Goal: Manage account settings

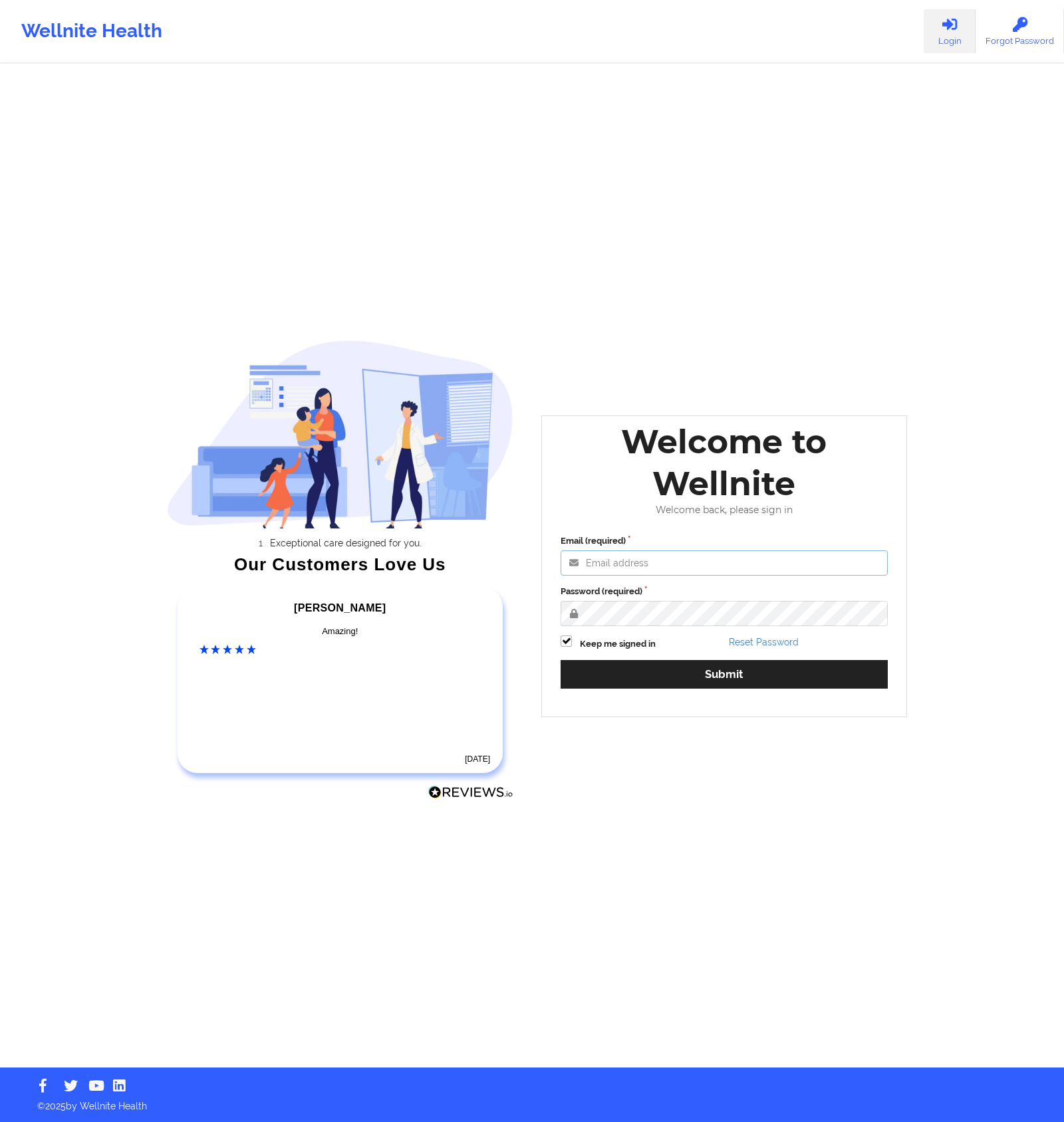
click at [678, 558] on input "Email (required)" at bounding box center [724, 563] width 327 height 25
type input "[EMAIL_ADDRESS][DOMAIN_NAME]"
click at [560, 660] on button "Submit" at bounding box center [724, 675] width 327 height 29
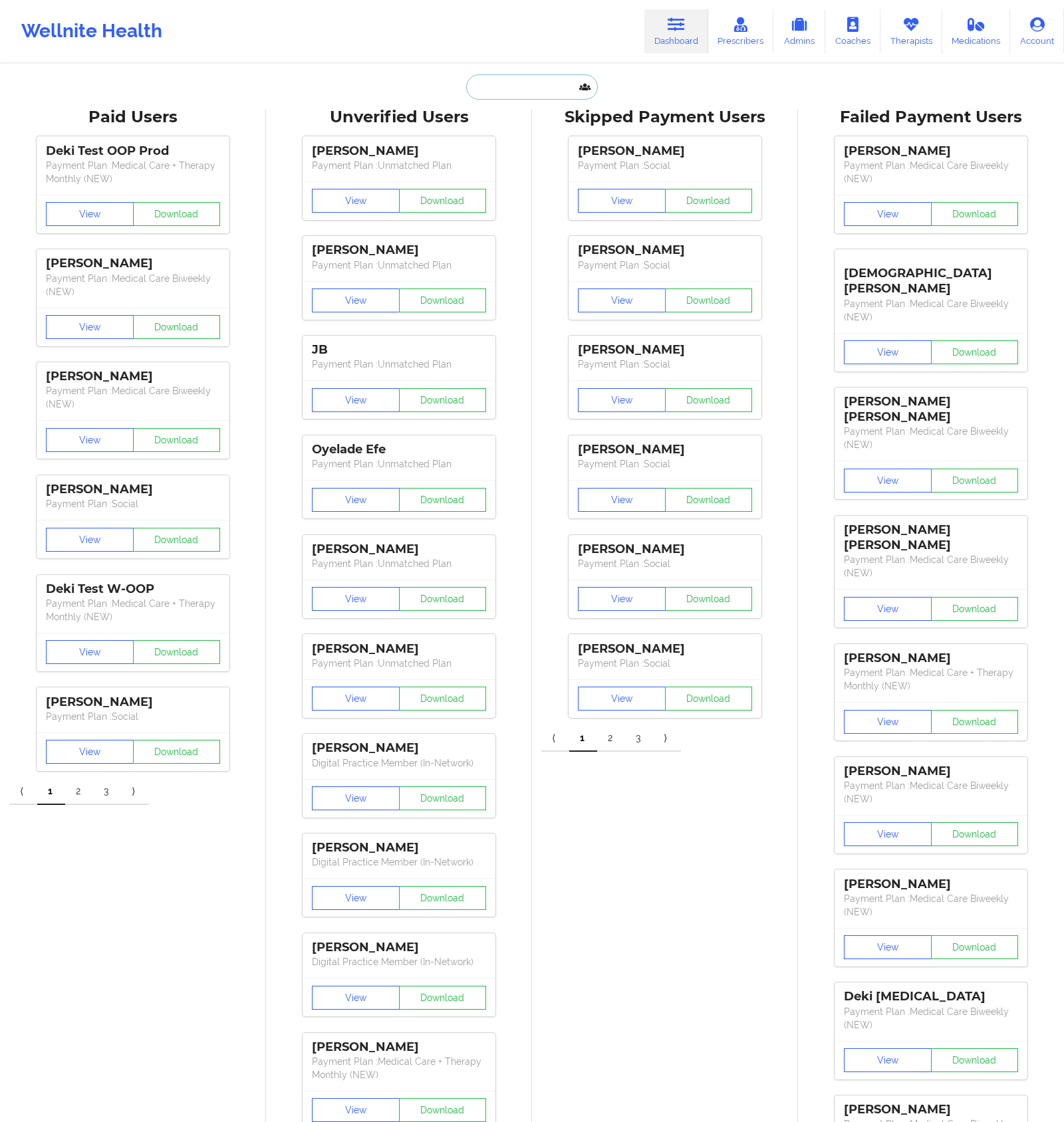
click at [525, 84] on input "text" at bounding box center [532, 87] width 131 height 25
click at [502, 89] on input "text" at bounding box center [532, 87] width 131 height 25
paste input "[PERSON_NAME][EMAIL_ADDRESS][DOMAIN_NAME]"
type input "[PERSON_NAME][EMAIL_ADDRESS][DOMAIN_NAME]"
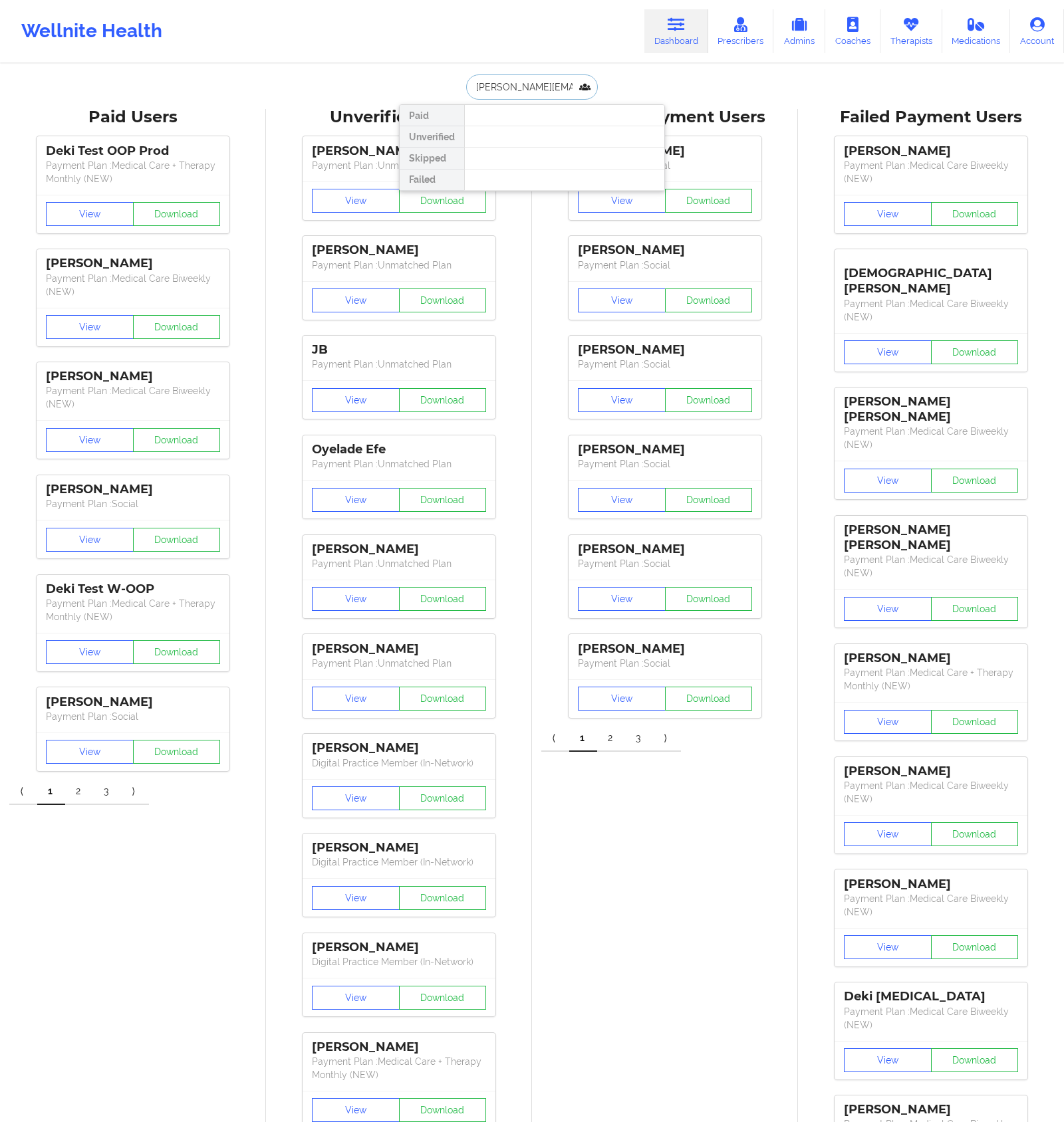
scroll to position [0, 2]
click at [511, 143] on div "[PERSON_NAME] test - [PERSON_NAME][EMAIL_ADDRESS][DOMAIN_NAME]" at bounding box center [564, 151] width 178 height 37
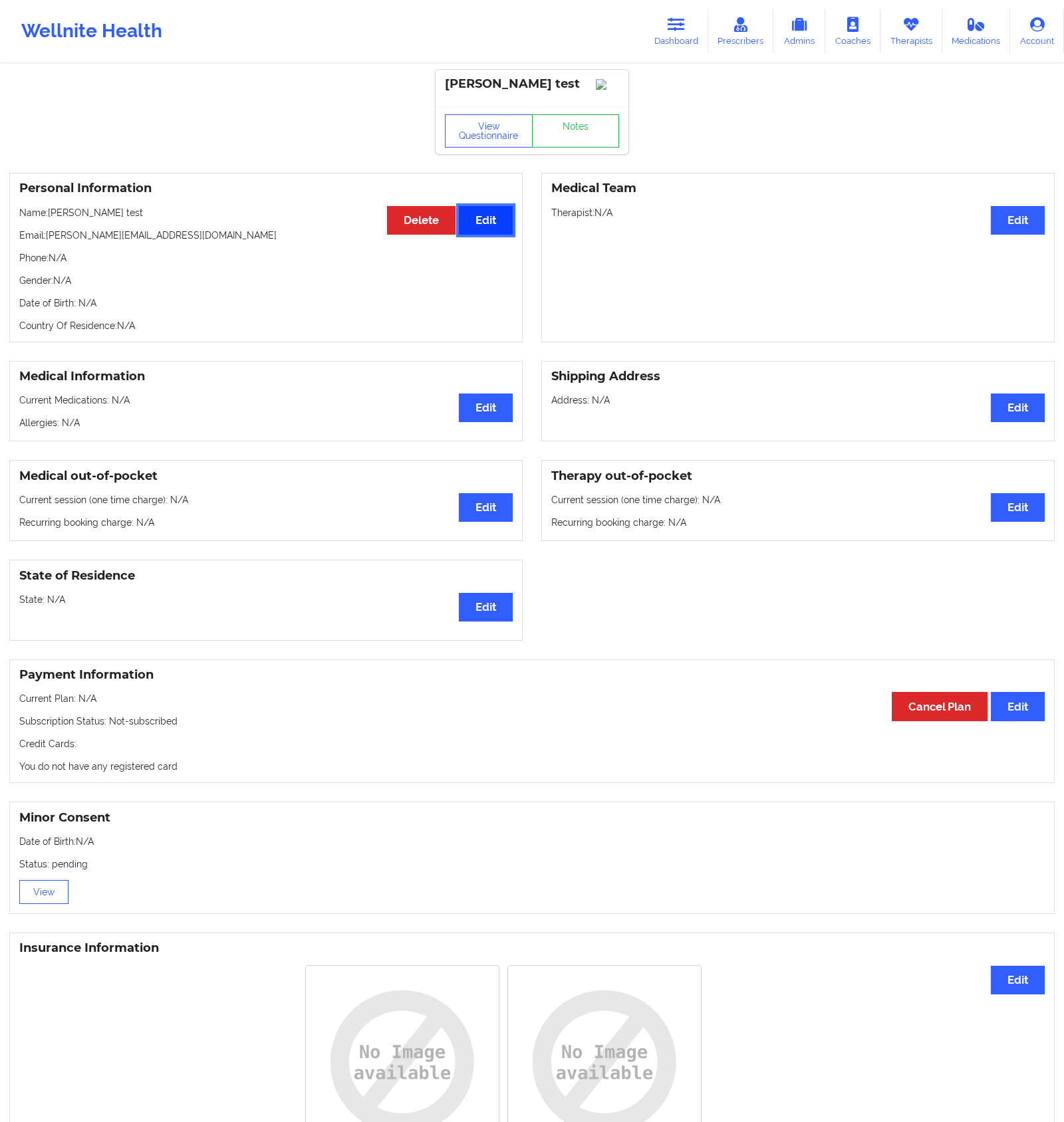
click at [492, 234] on button "Edit" at bounding box center [485, 220] width 54 height 29
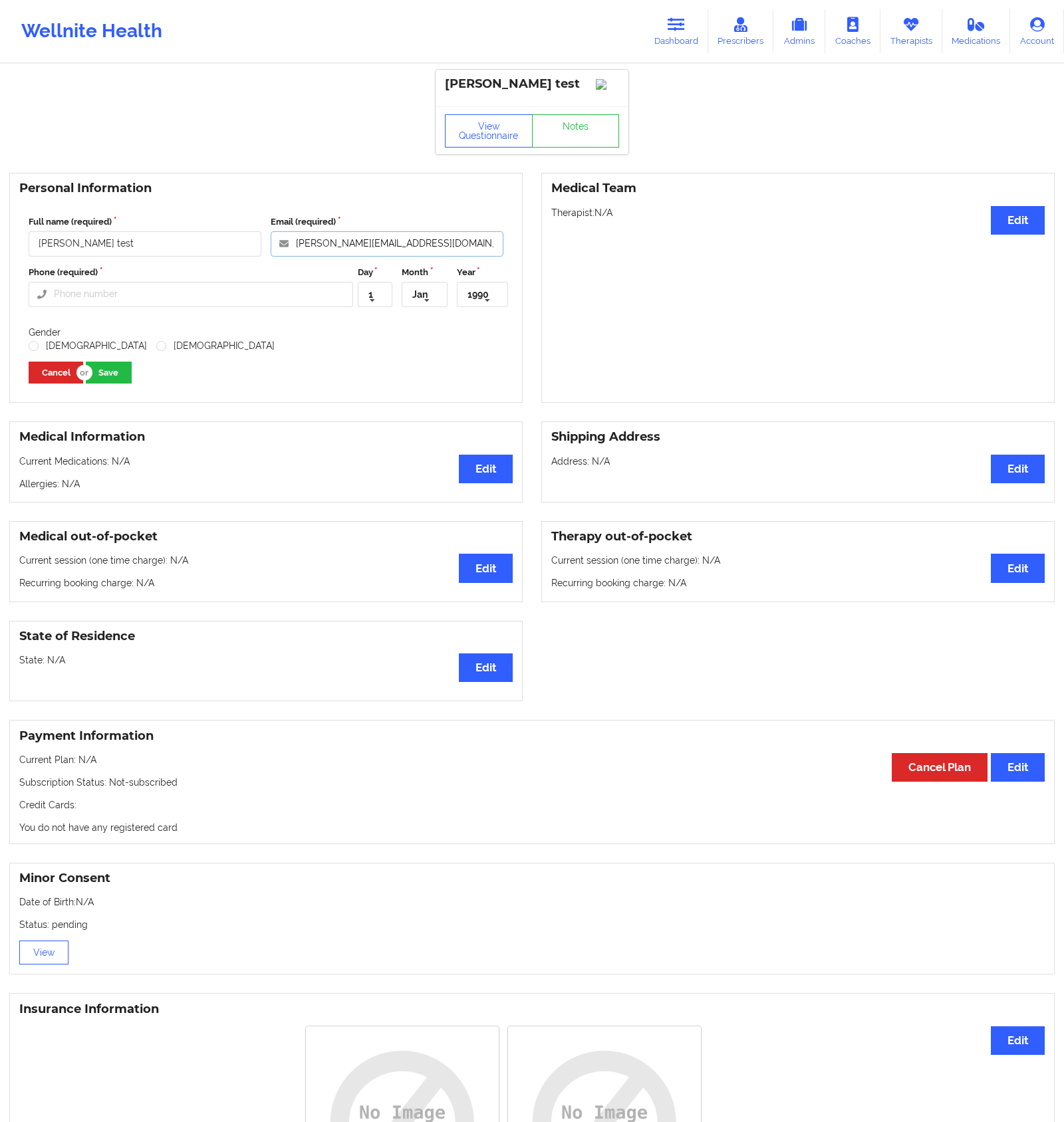
click at [393, 257] on input "[PERSON_NAME][EMAIL_ADDRESS][DOMAIN_NAME]" at bounding box center [387, 244] width 233 height 25
click at [374, 255] on input "[PERSON_NAME][EMAIL_ADDRESS][DOMAIN_NAME]" at bounding box center [387, 244] width 233 height 25
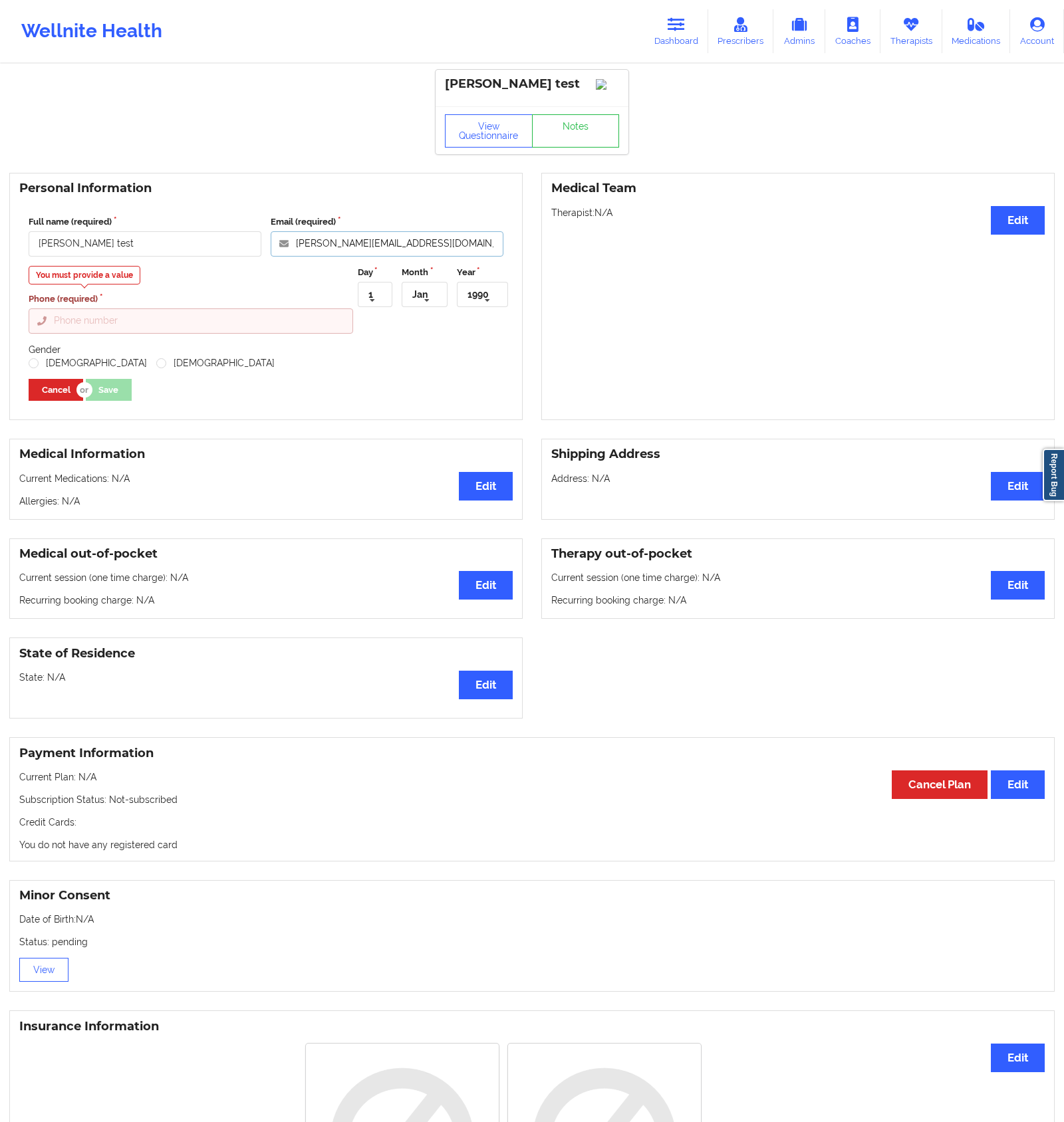
type input "[PERSON_NAME][EMAIL_ADDRESS][DOMAIN_NAME]"
click at [158, 334] on input "Phone (required)" at bounding box center [191, 321] width 325 height 25
click at [312, 334] on input "Phone (required)" at bounding box center [191, 321] width 325 height 25
click at [269, 301] on div "You must provide a value Phone (required)" at bounding box center [191, 300] width 334 height 68
click at [234, 327] on input "Phone (required)" at bounding box center [191, 321] width 325 height 25
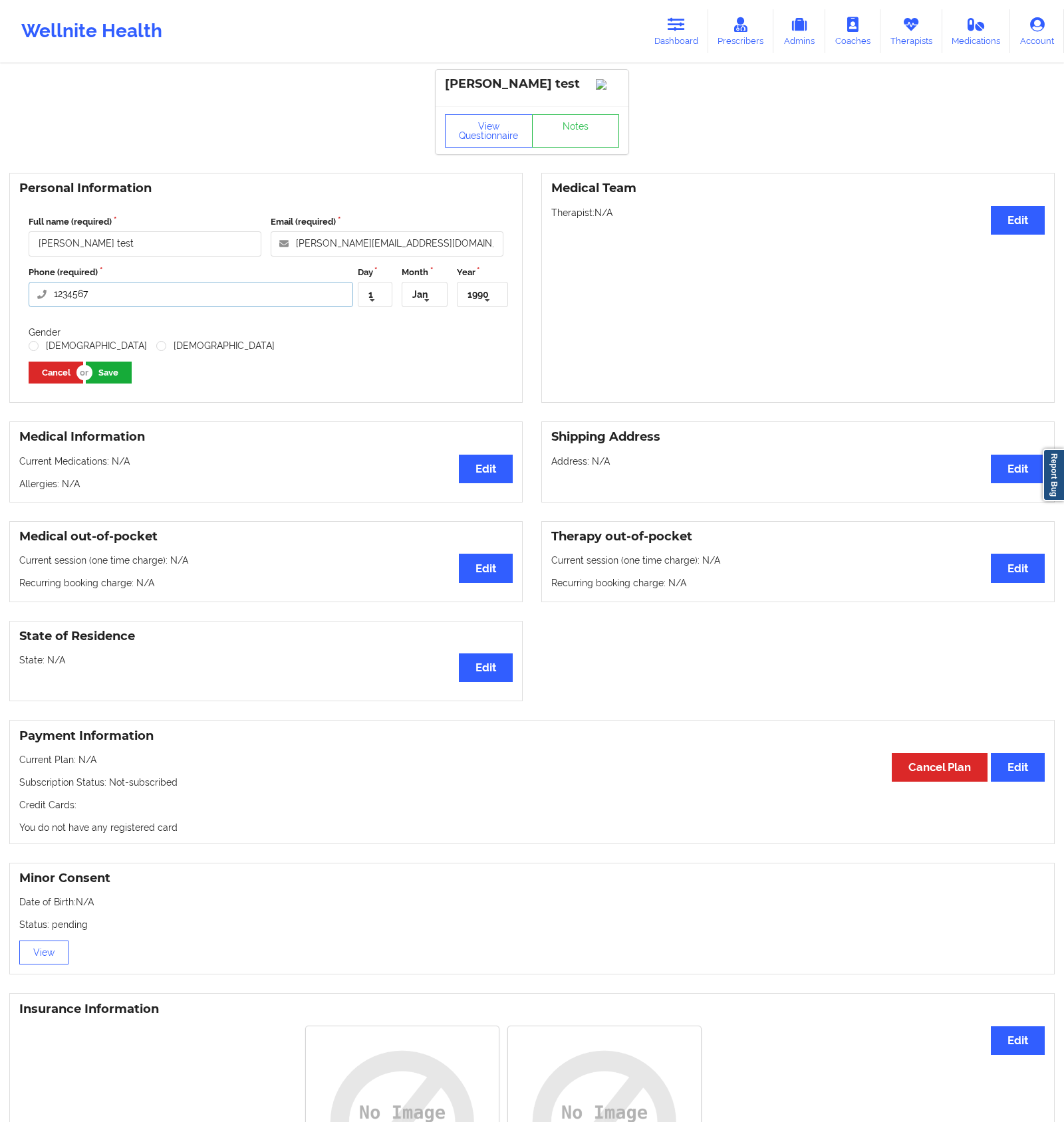
type input "1234567"
click at [121, 382] on button "Save" at bounding box center [108, 373] width 46 height 22
click at [156, 352] on label "[DEMOGRAPHIC_DATA]" at bounding box center [215, 346] width 118 height 11
click at [156, 352] on input "[DEMOGRAPHIC_DATA]" at bounding box center [162, 346] width 11 height 11
radio input "true"
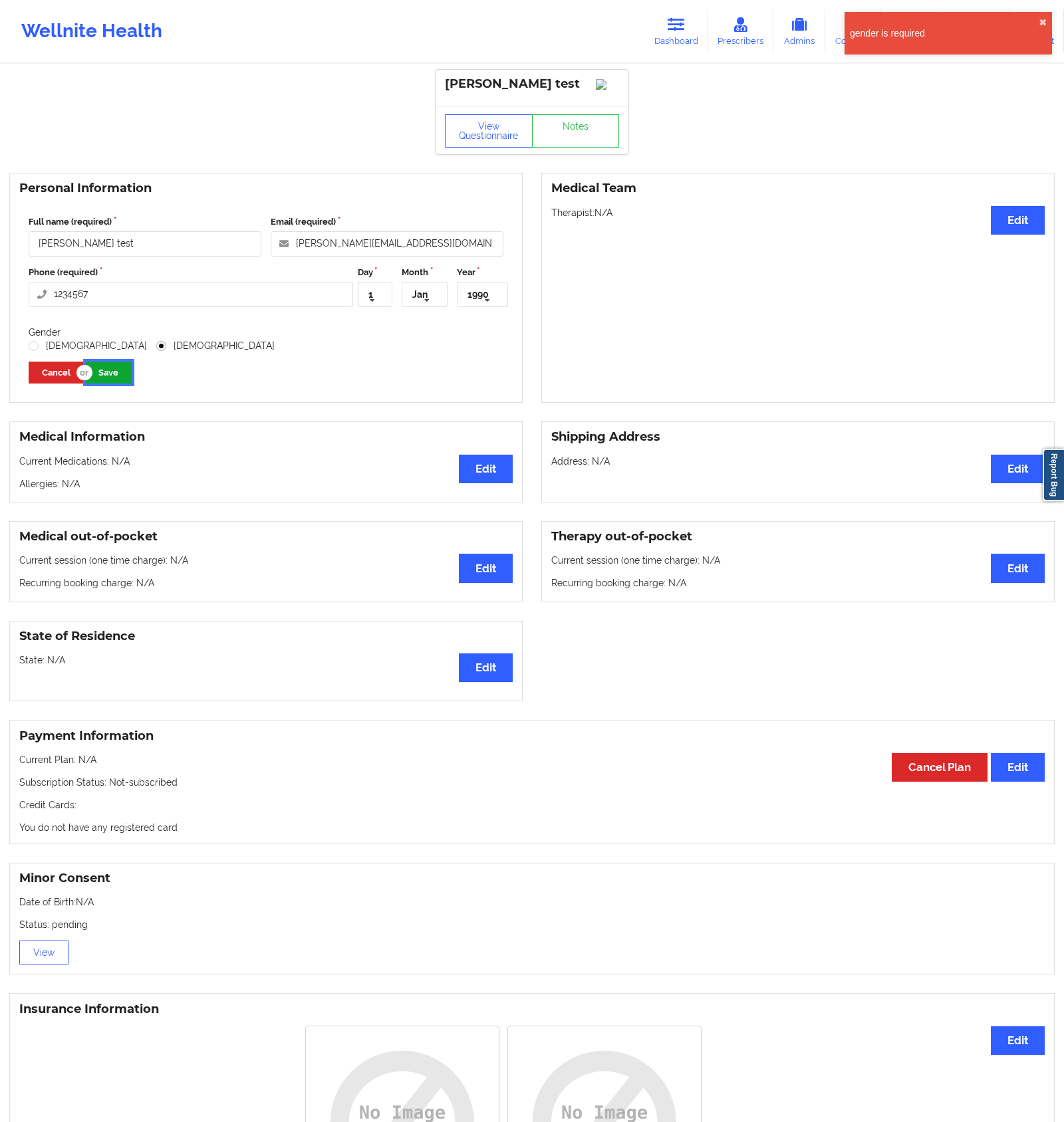
click at [106, 381] on button "Save" at bounding box center [108, 373] width 46 height 22
click at [1039, 22] on button "✖︎" at bounding box center [1043, 22] width 8 height 10
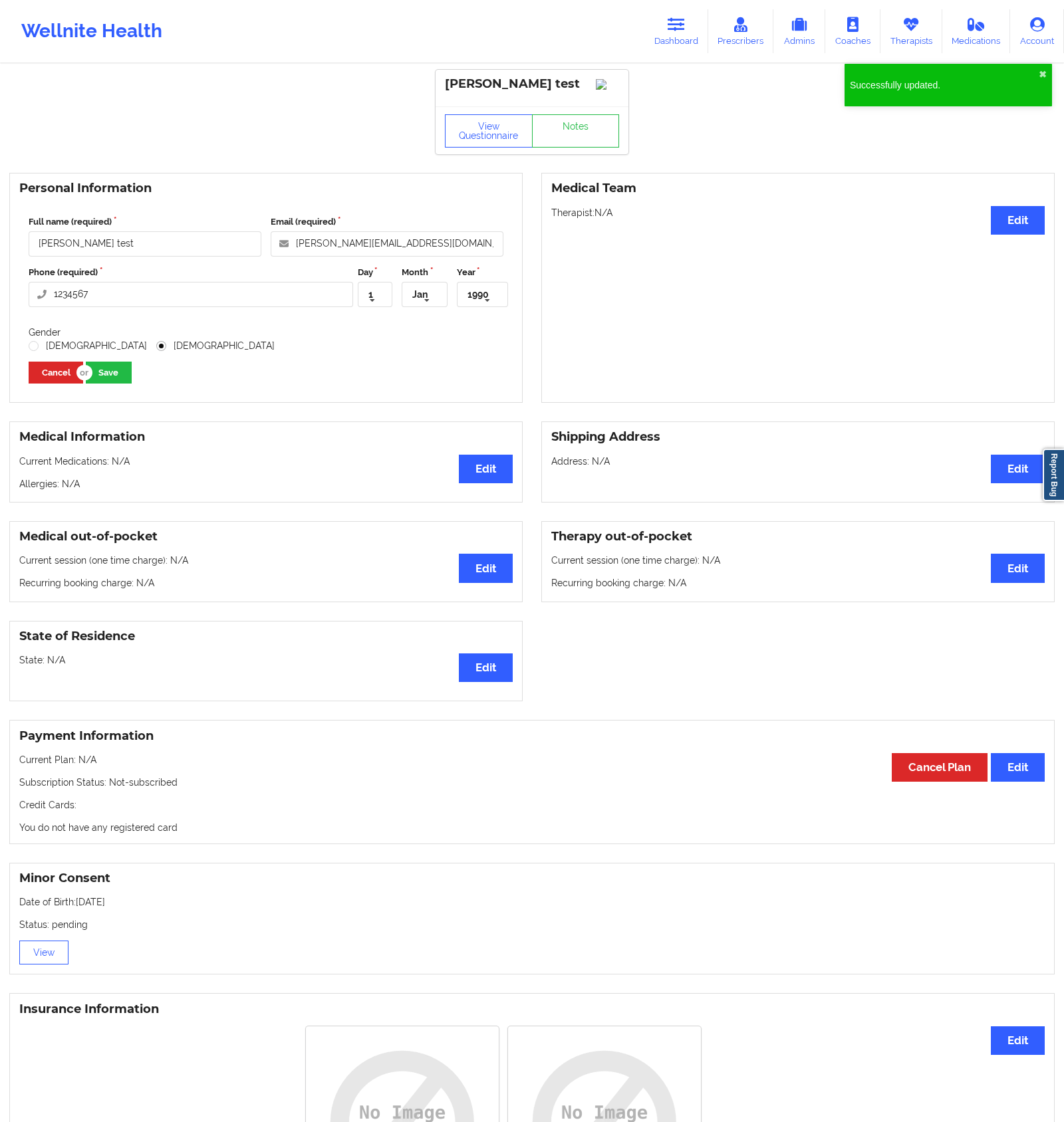
click at [1043, 32] on div "gender is required ✖︎ Successfully updated. ✖︎" at bounding box center [948, 64] width 213 height 109
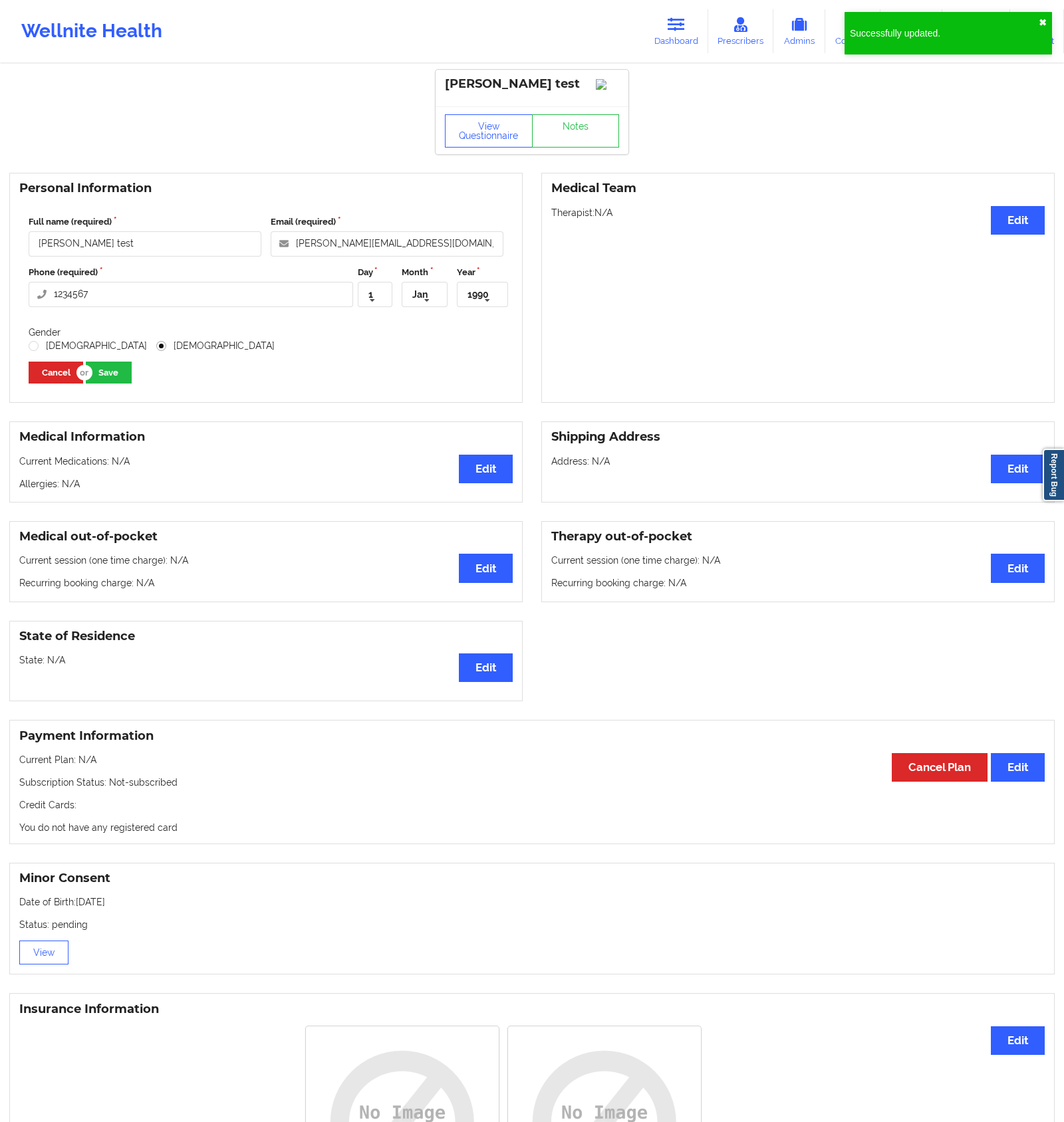
click at [1043, 24] on button "✖︎" at bounding box center [1043, 22] width 8 height 10
click at [1039, 36] on link "Account" at bounding box center [1037, 31] width 54 height 44
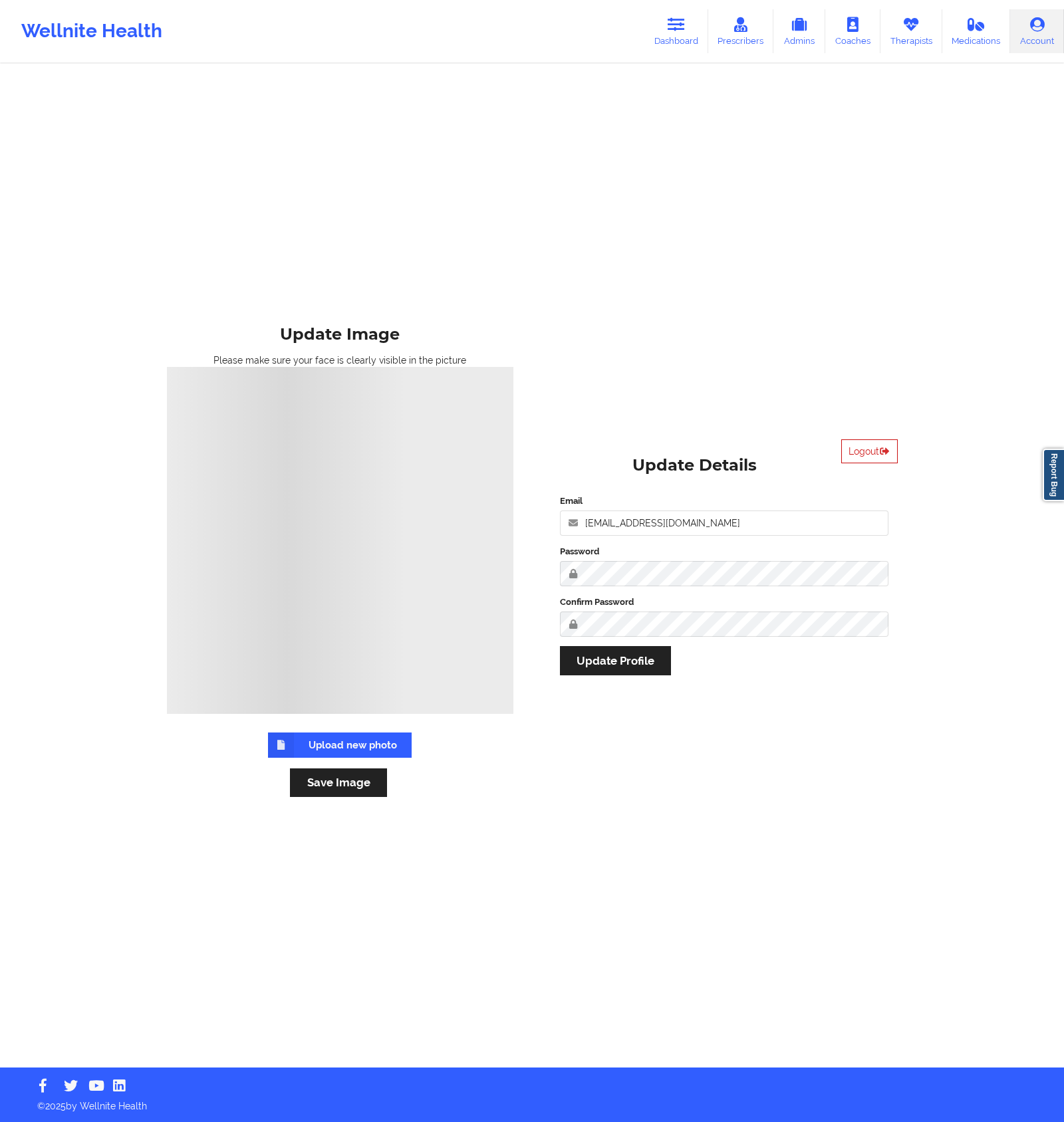
click at [876, 450] on button "Logout" at bounding box center [868, 451] width 56 height 24
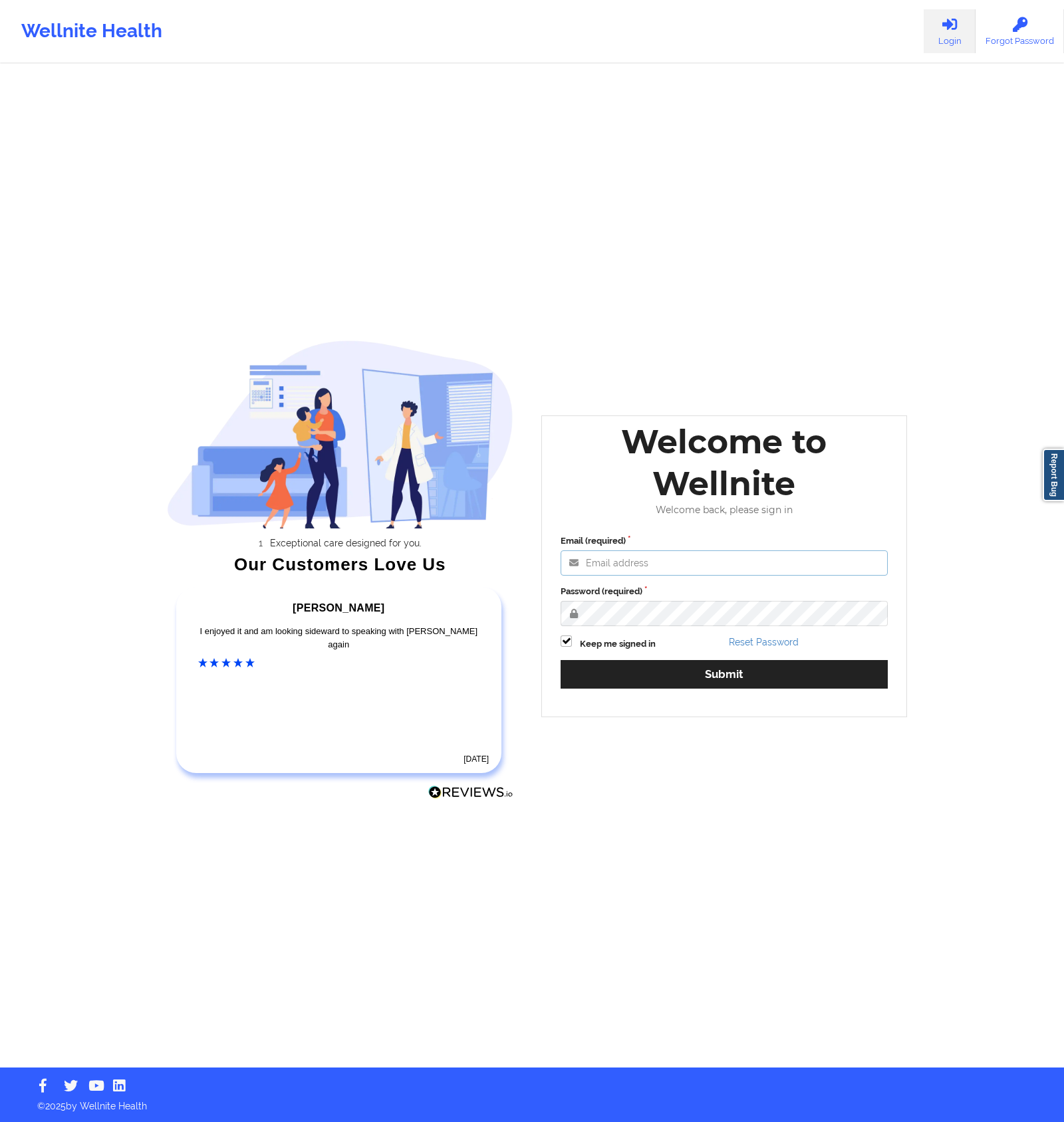
click at [663, 565] on input "Email (required)" at bounding box center [724, 563] width 327 height 25
paste input "[URL][DOMAIN_NAME]"
type input "[URL][DOMAIN_NAME]"
click at [616, 562] on input "Email (required)" at bounding box center [724, 563] width 327 height 25
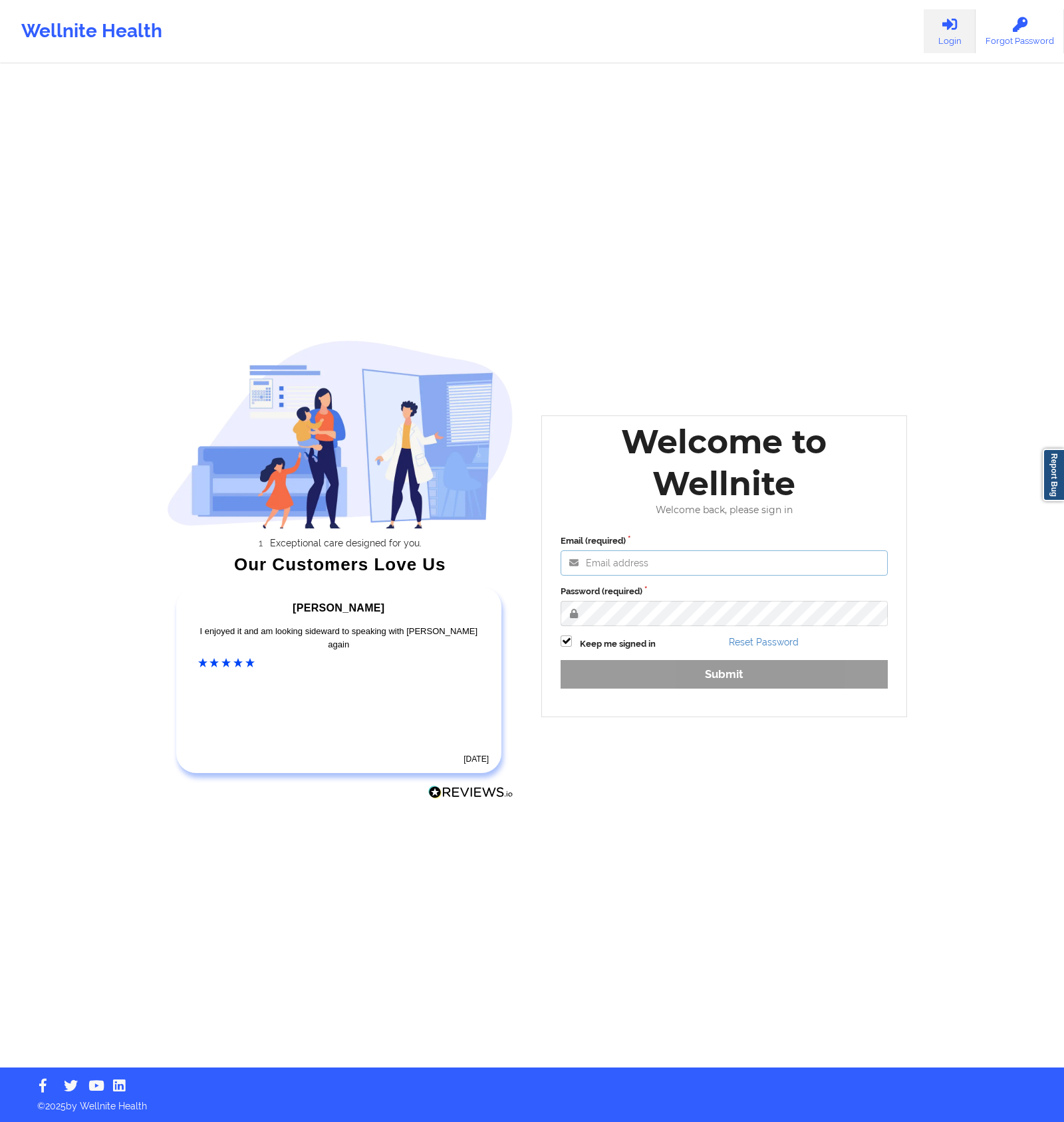
paste input "[PERSON_NAME][EMAIL_ADDRESS][DOMAIN_NAME]"
type input "[PERSON_NAME][EMAIL_ADDRESS][DOMAIN_NAME]"
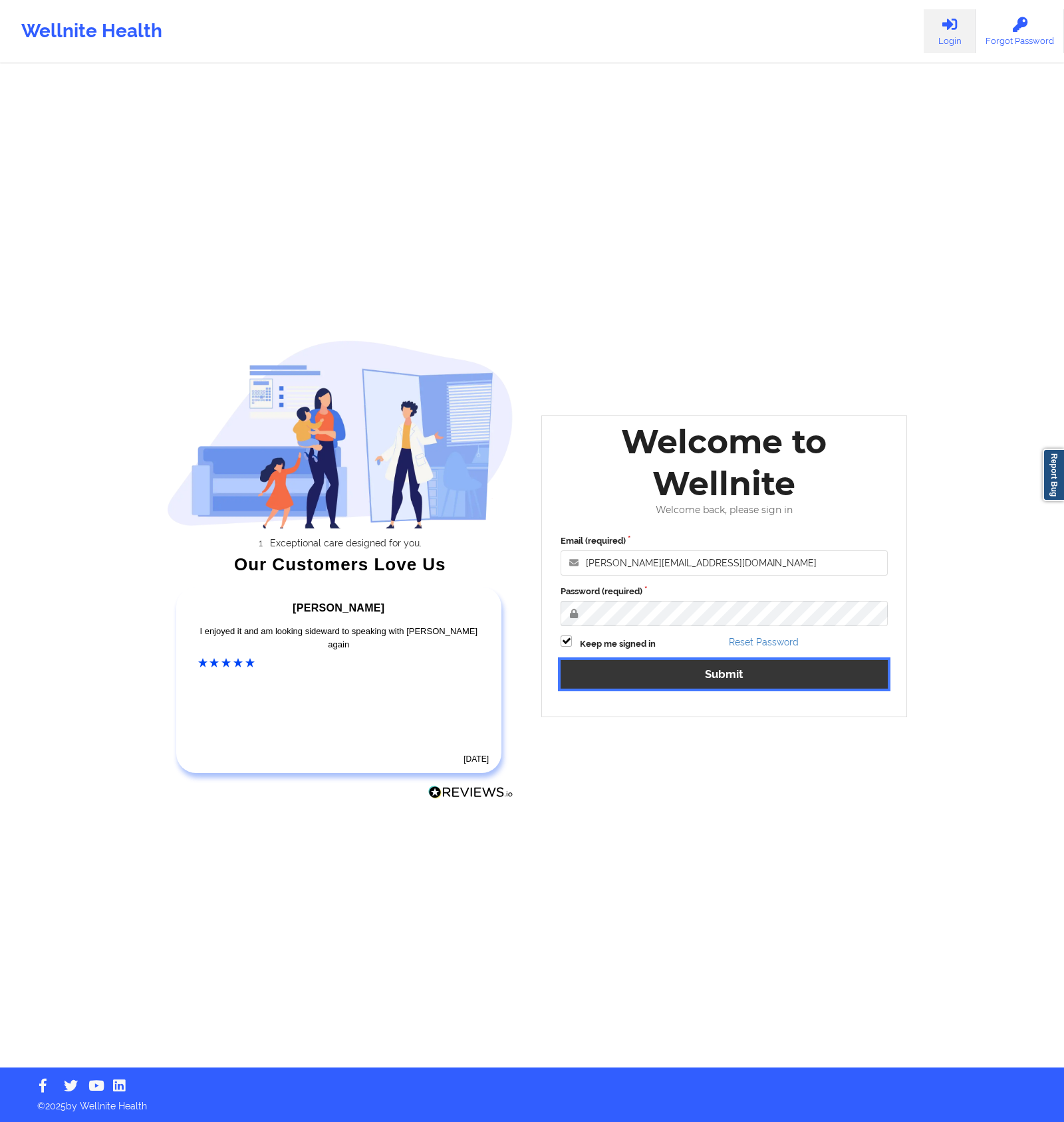
drag, startPoint x: 647, startPoint y: 660, endPoint x: 670, endPoint y: 658, distance: 23.1
click at [647, 660] on button "Submit" at bounding box center [724, 675] width 327 height 29
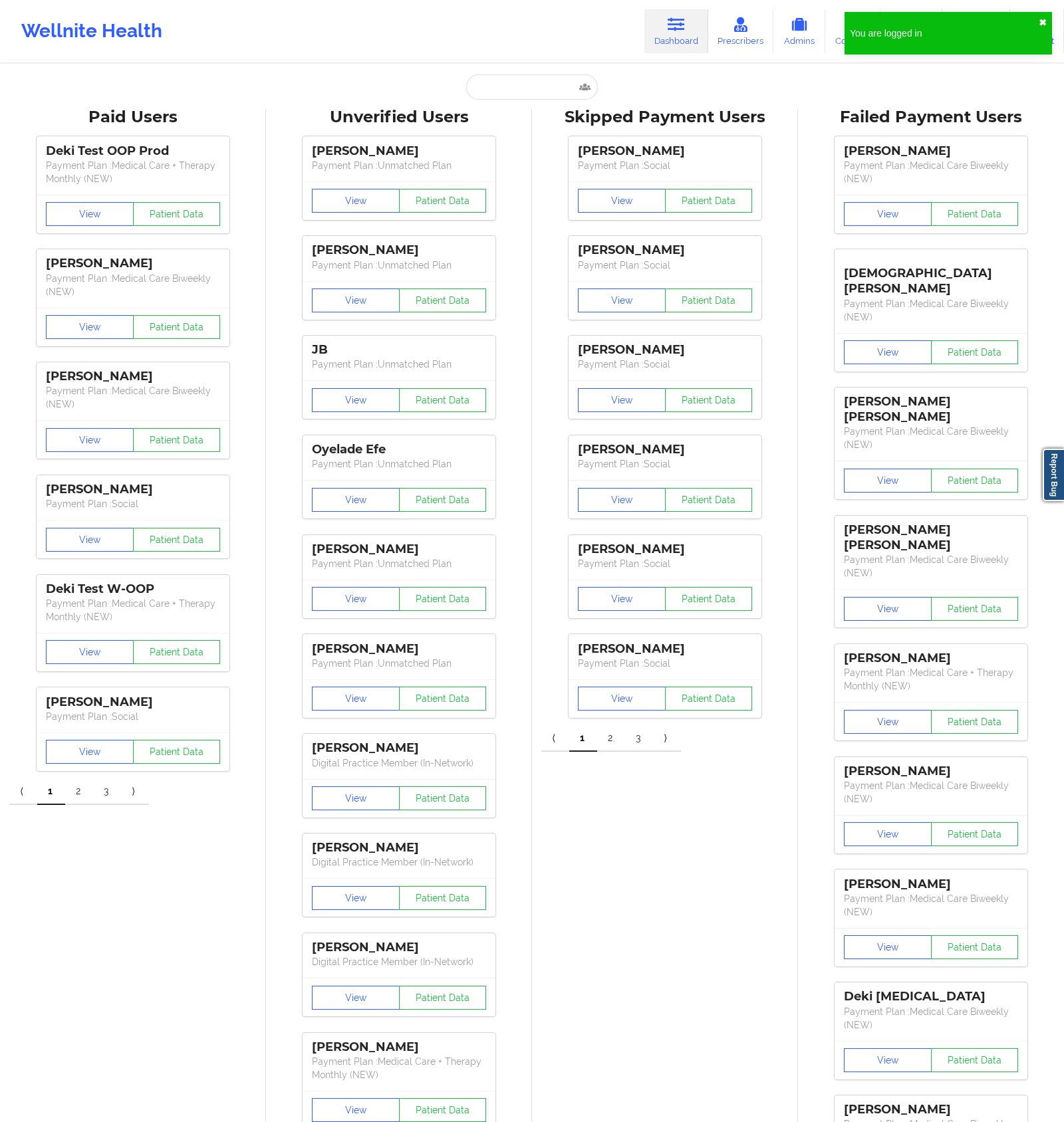
click at [1043, 19] on button "✖︎" at bounding box center [1043, 22] width 8 height 10
click at [516, 93] on input "text" at bounding box center [532, 87] width 131 height 25
paste input "[PERSON_NAME][EMAIL_ADDRESS][DOMAIN_NAME]"
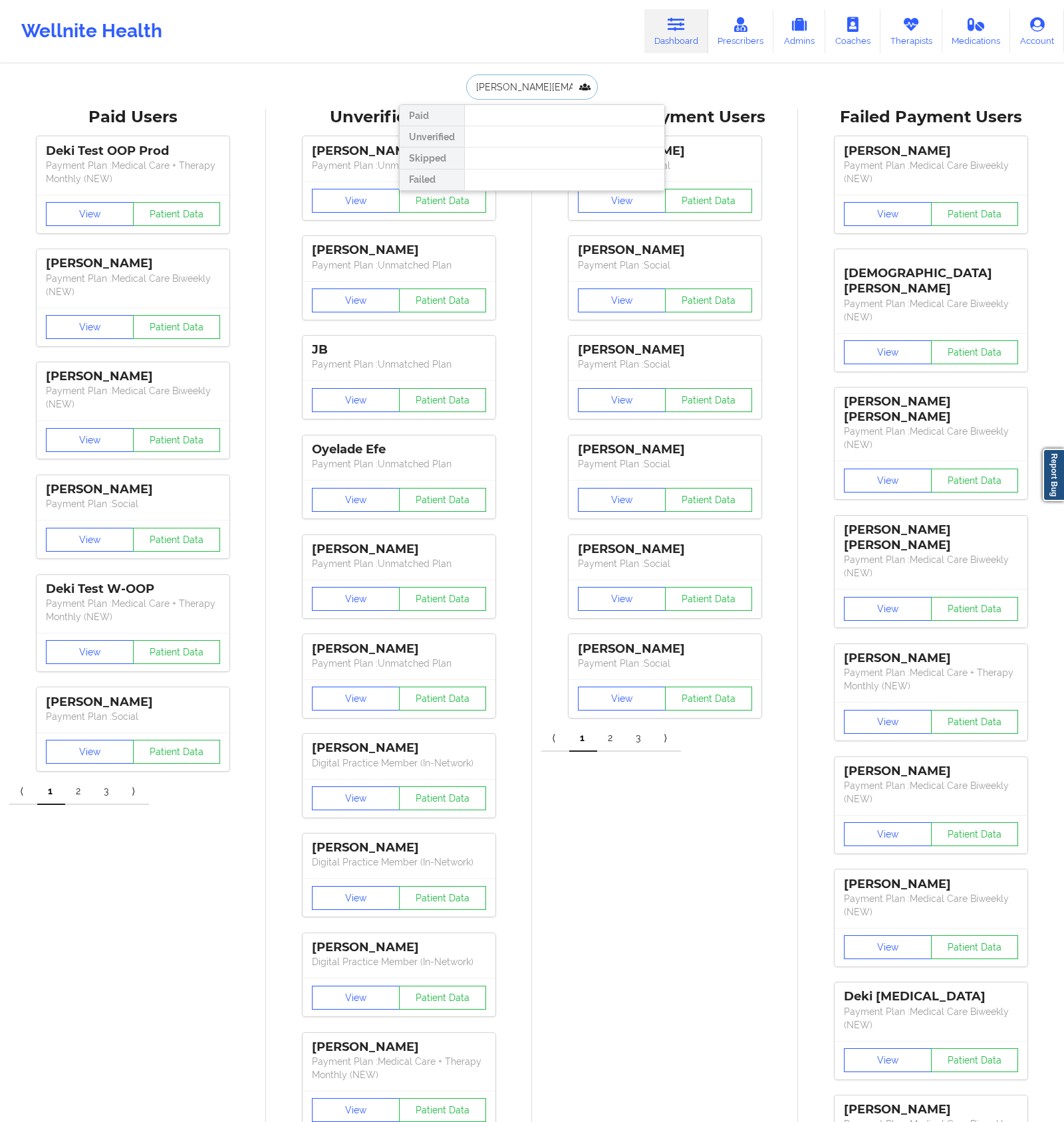
scroll to position [0, 2]
click at [549, 85] on input "[PERSON_NAME][EMAIL_ADDRESS][DOMAIN_NAME]" at bounding box center [532, 87] width 131 height 25
type input "[PERSON_NAME][EMAIL_ADDRESS][DOMAIN_NAME]"
click at [512, 143] on div "[PERSON_NAME] test - [PERSON_NAME][EMAIL_ADDRESS][DOMAIN_NAME]" at bounding box center [564, 151] width 178 height 37
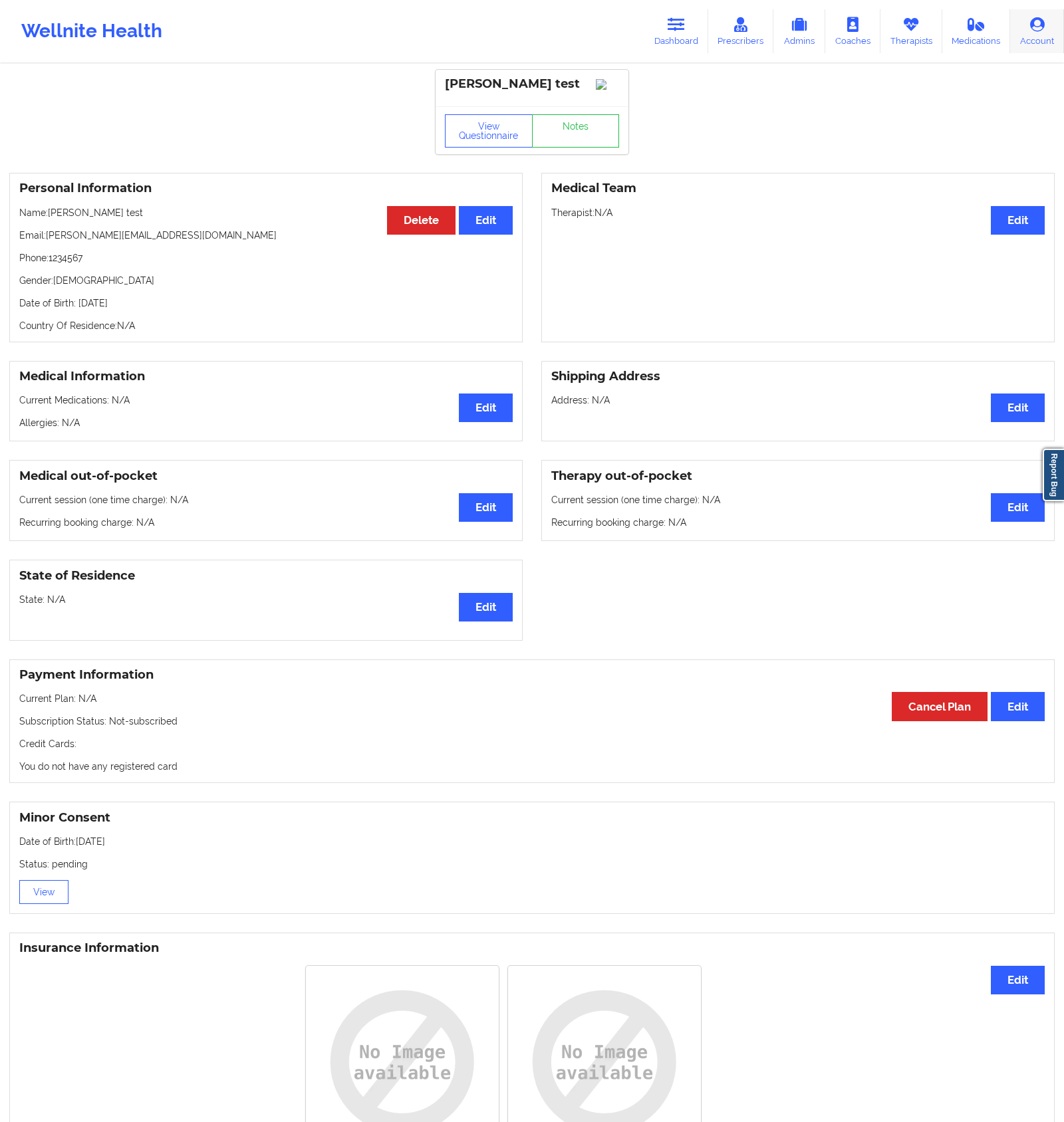
drag, startPoint x: 1036, startPoint y: 48, endPoint x: 1034, endPoint y: 38, distance: 10.2
click at [1036, 48] on link "Account" at bounding box center [1037, 31] width 54 height 44
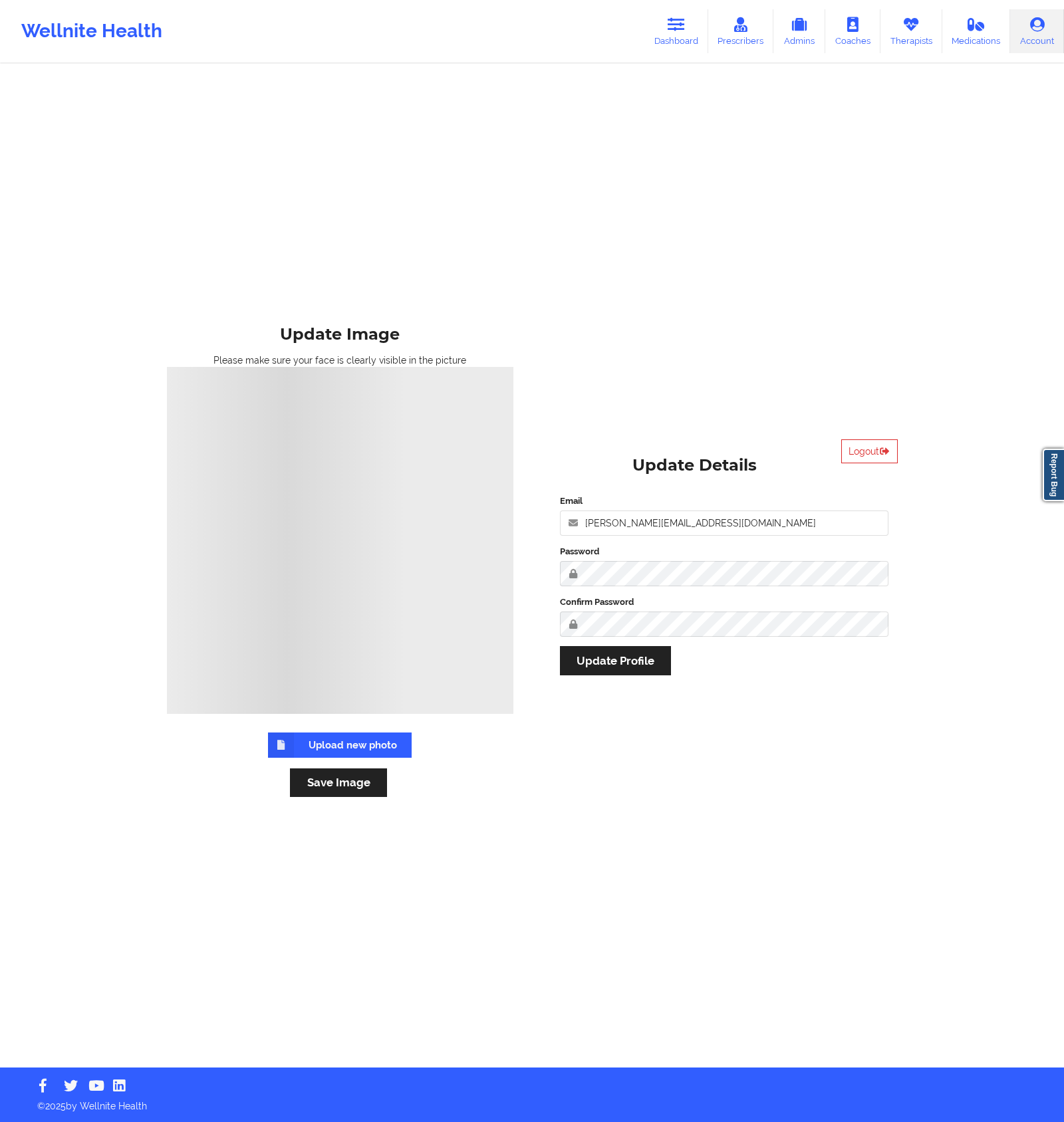
click at [1034, 38] on link "Account" at bounding box center [1037, 31] width 54 height 44
click at [857, 453] on button "Logout" at bounding box center [868, 451] width 56 height 24
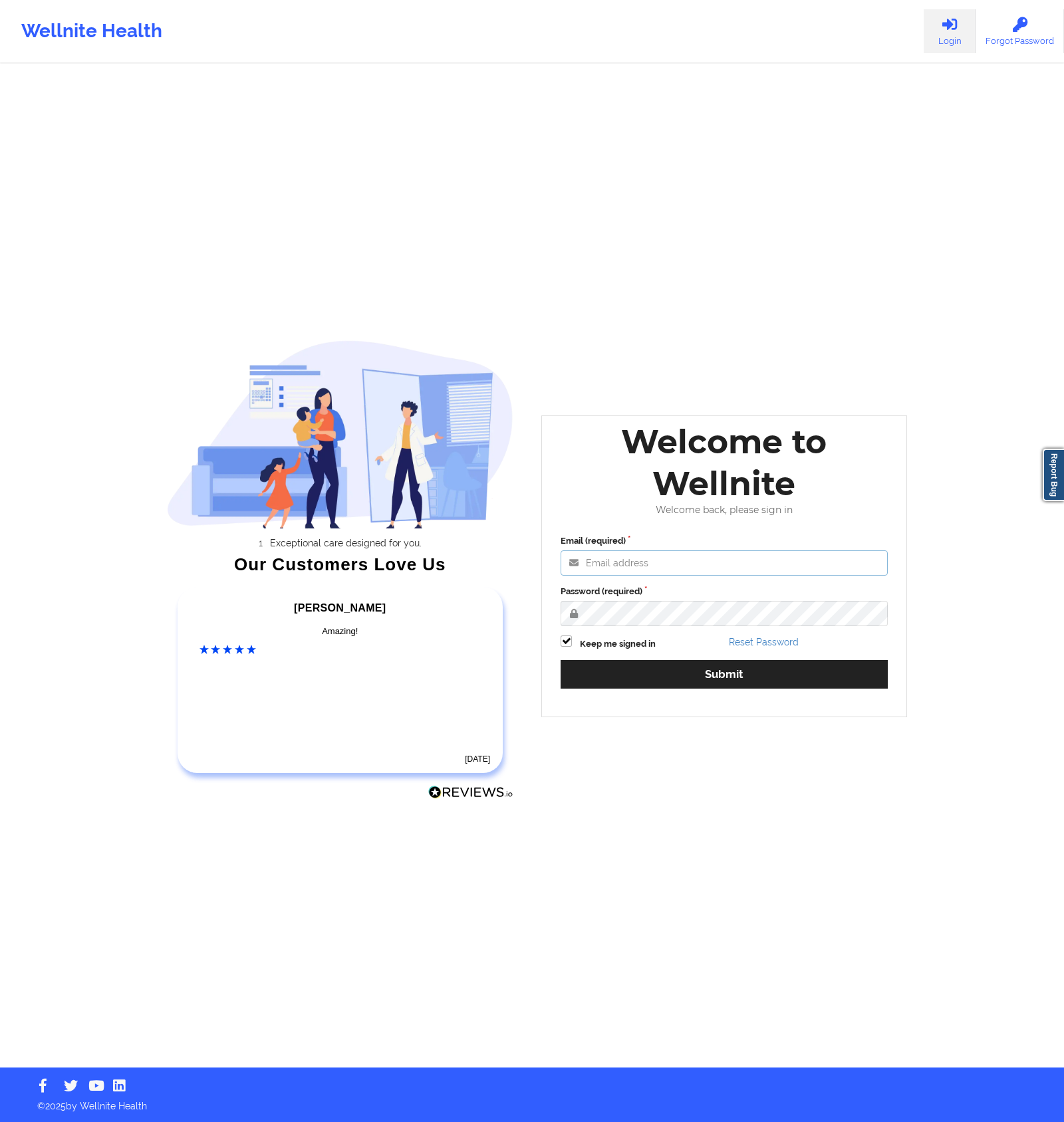
click at [676, 561] on input "Email (required)" at bounding box center [724, 563] width 327 height 25
click at [675, 562] on input "Email (required)" at bounding box center [724, 563] width 327 height 25
paste input "[PERSON_NAME][EMAIL_ADDRESS][DOMAIN_NAME]"
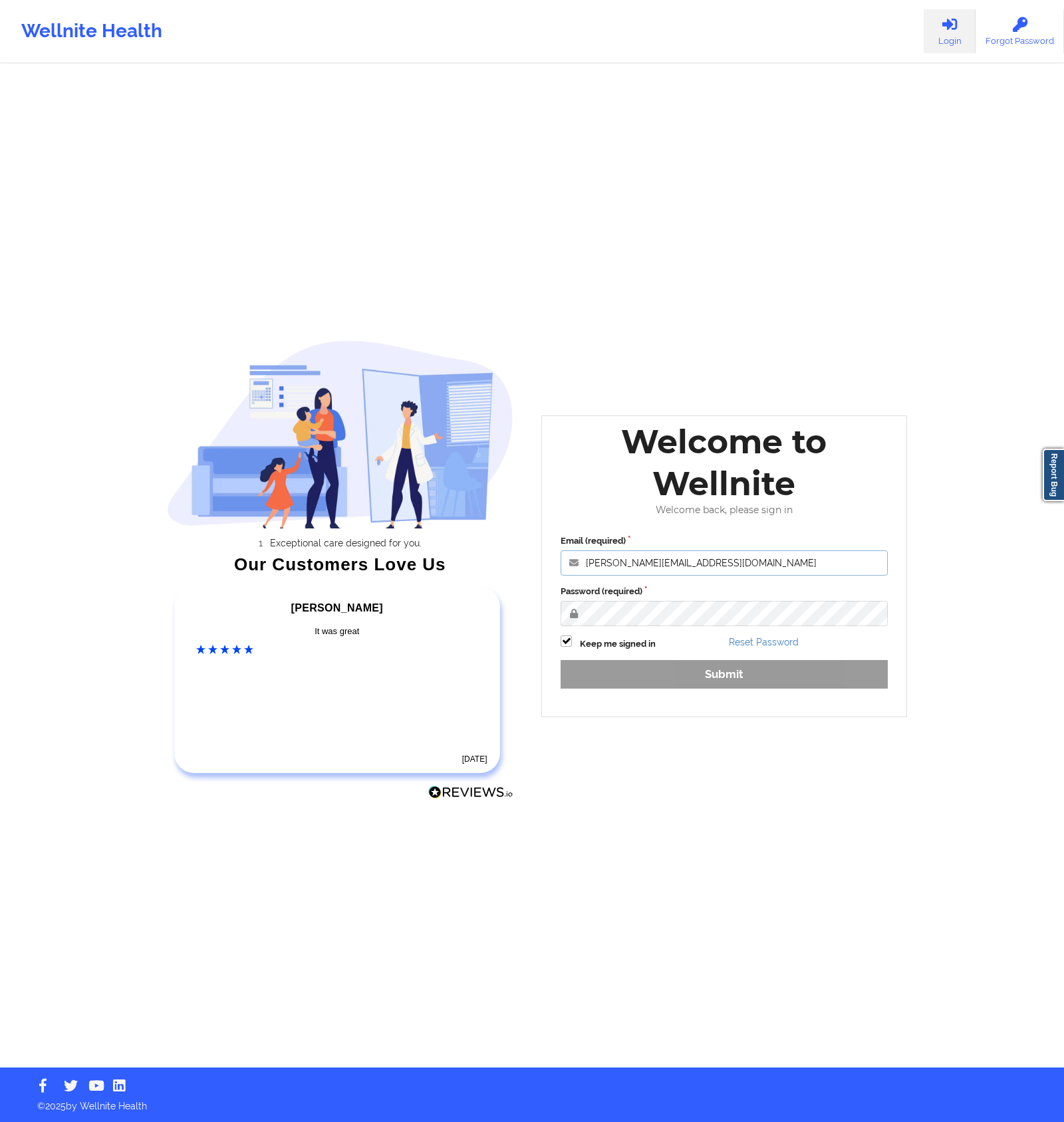
type input "[PERSON_NAME][EMAIL_ADDRESS][DOMAIN_NAME]"
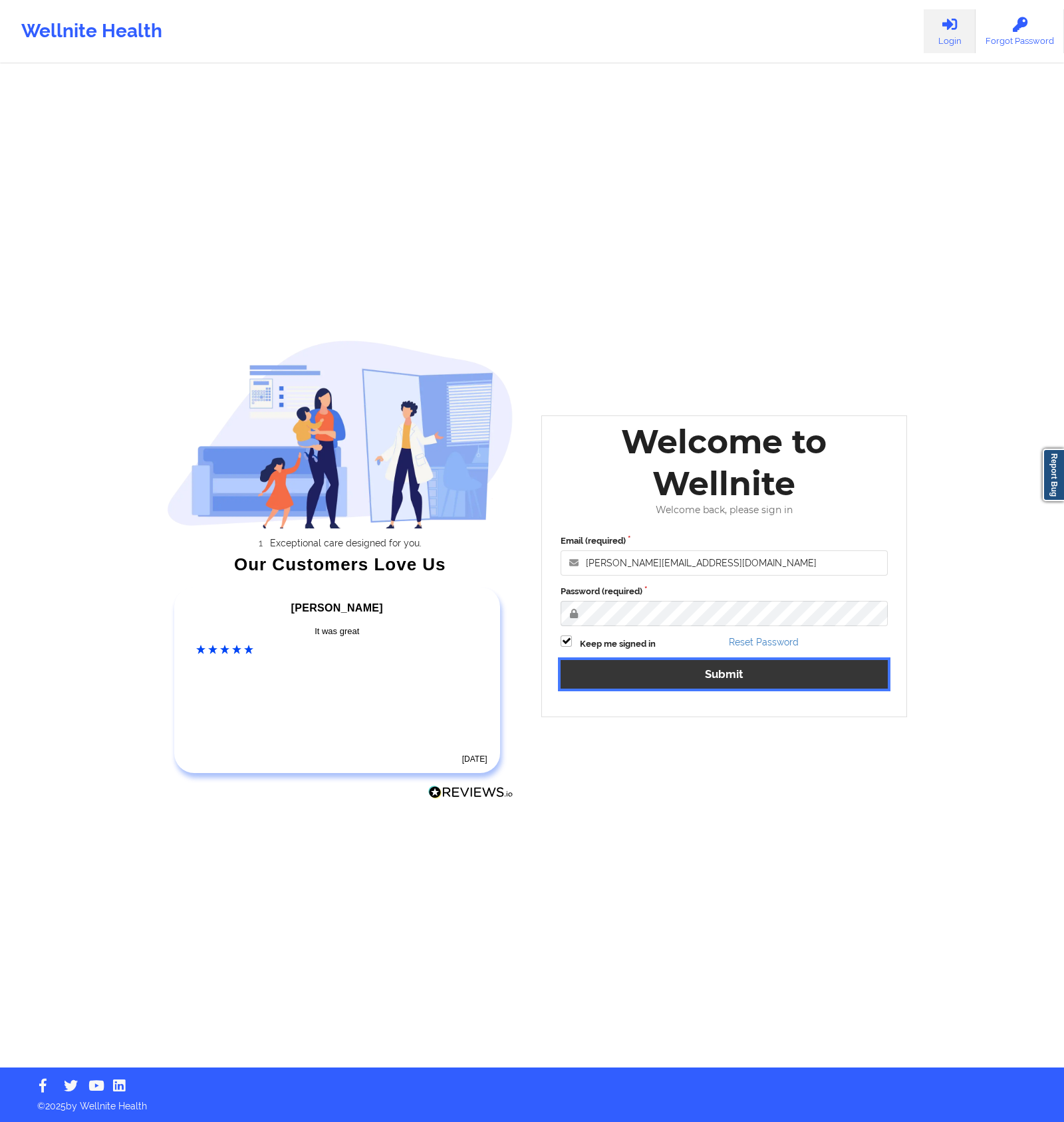
click at [629, 668] on button "Submit" at bounding box center [724, 675] width 327 height 29
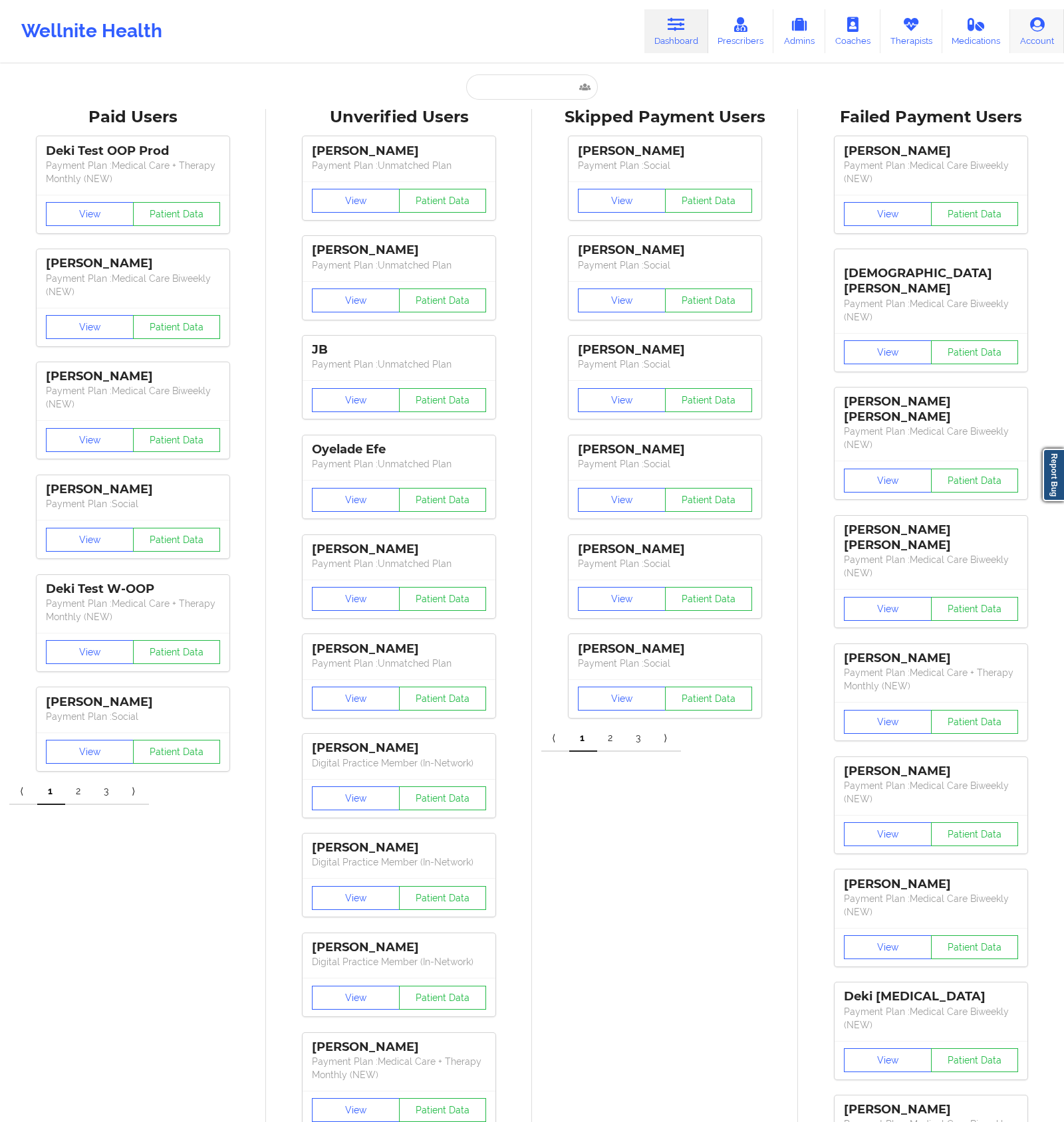
click at [1033, 43] on link "Account" at bounding box center [1037, 31] width 54 height 44
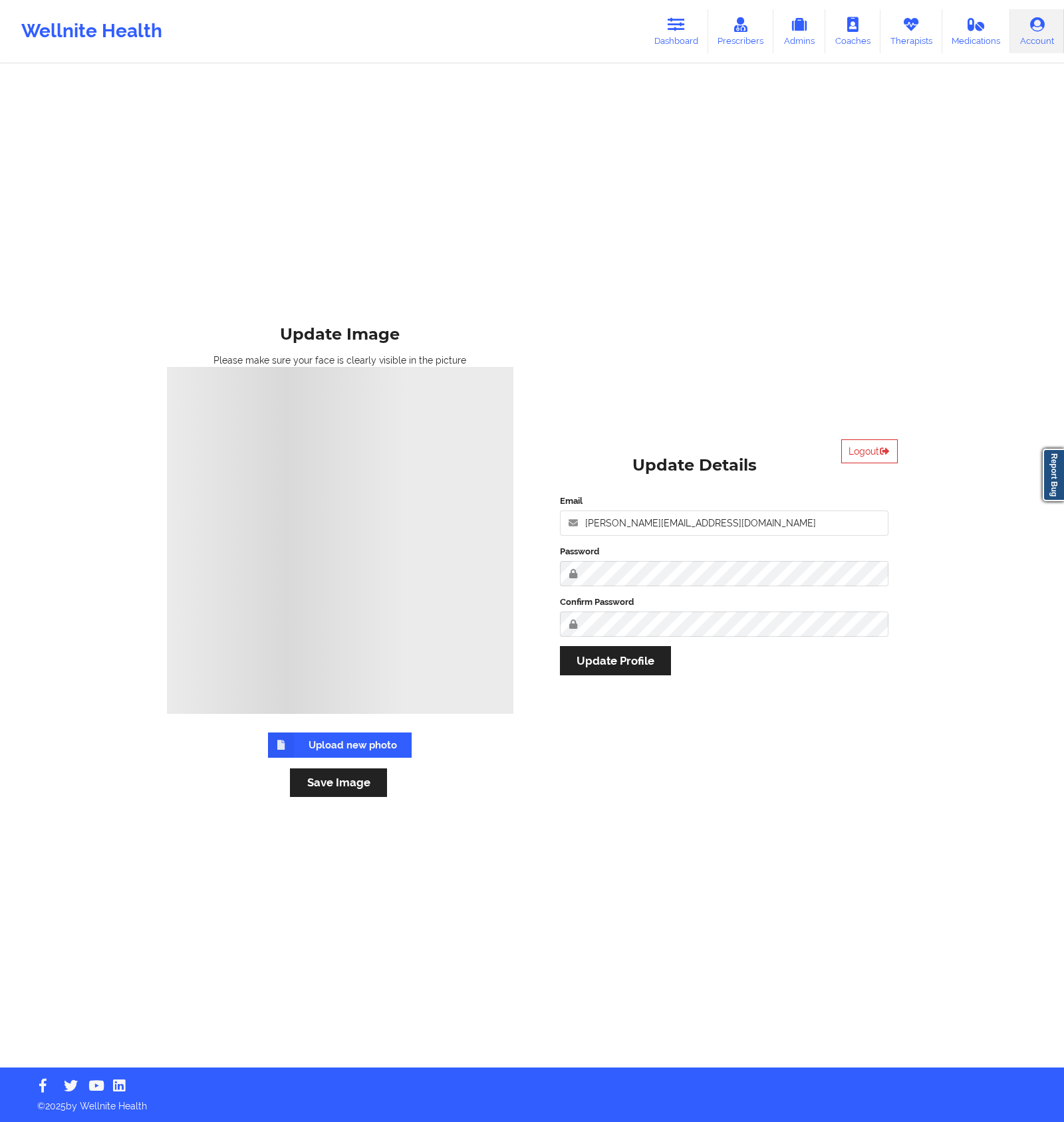
click at [854, 437] on div "Logout Update Details Email [PERSON_NAME][EMAIL_ADDRESS][DOMAIN_NAME] Password …" at bounding box center [724, 566] width 366 height 273
click at [857, 444] on button "Logout" at bounding box center [868, 451] width 56 height 24
